Goal: Task Accomplishment & Management: Manage account settings

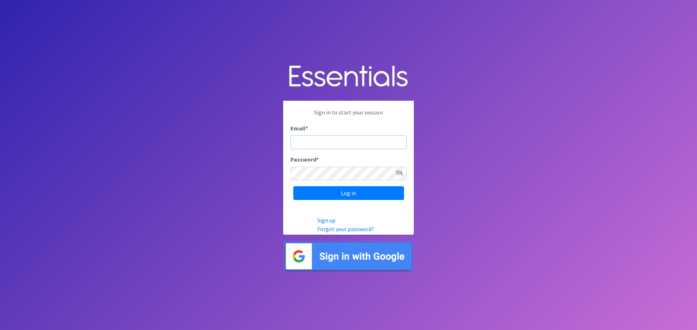
click at [304, 141] on input "Email *" at bounding box center [348, 143] width 116 height 14
type input "[EMAIL_ADDRESS][DOMAIN_NAME]"
click at [397, 174] on icon at bounding box center [398, 173] width 7 height 6
click at [293, 186] on input "Log in" at bounding box center [348, 193] width 111 height 14
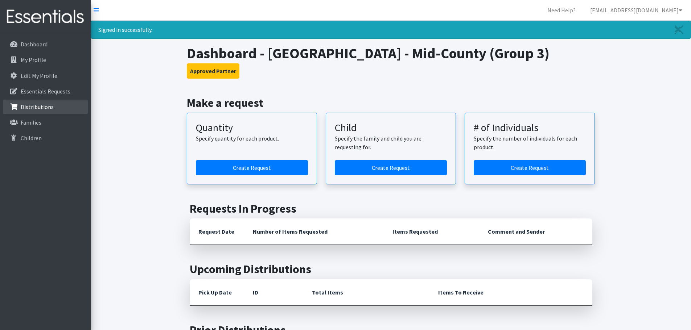
click at [45, 106] on p "Distributions" at bounding box center [37, 106] width 33 height 7
